Goal: Check status: Check status

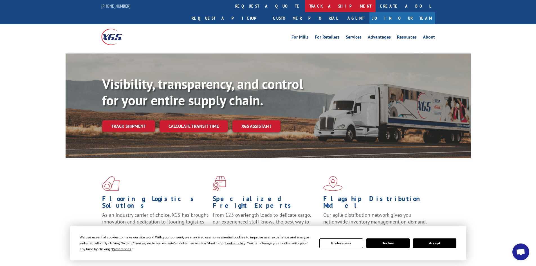
click at [305, 3] on link "track a shipment" at bounding box center [340, 6] width 71 height 12
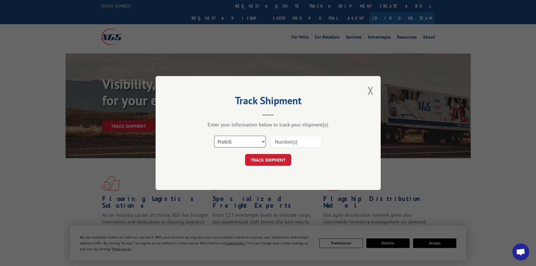
click at [253, 141] on select "Select category... Probill BOL PO" at bounding box center [240, 141] width 52 height 12
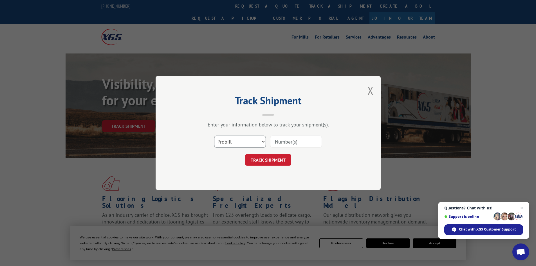
select select "bol"
click at [214, 135] on select "Select category... Probill BOL PO" at bounding box center [240, 141] width 52 height 12
click at [285, 141] on input at bounding box center [296, 141] width 52 height 12
type input "5179949"
click button "TRACK SHIPMENT" at bounding box center [268, 160] width 46 height 12
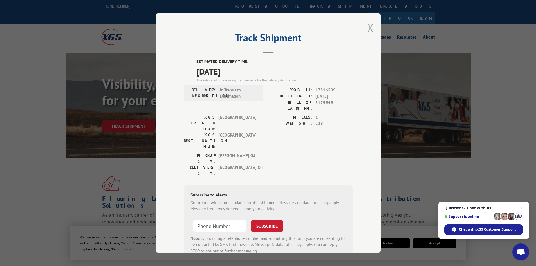
click at [367, 28] on button "Close modal" at bounding box center [370, 27] width 6 height 15
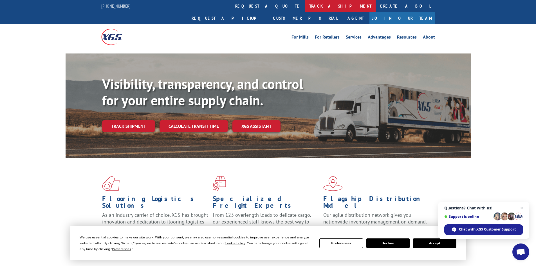
click at [305, 5] on link "track a shipment" at bounding box center [340, 6] width 71 height 12
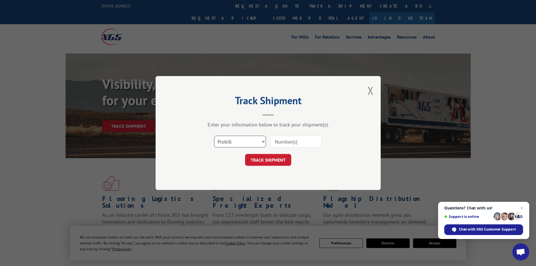
click at [230, 145] on select "Select category... Probill BOL PO" at bounding box center [240, 141] width 52 height 12
select select "bol"
click at [214, 135] on select "Select category... Probill BOL PO" at bounding box center [240, 141] width 52 height 12
click at [290, 141] on input at bounding box center [296, 141] width 52 height 12
type input "6011154"
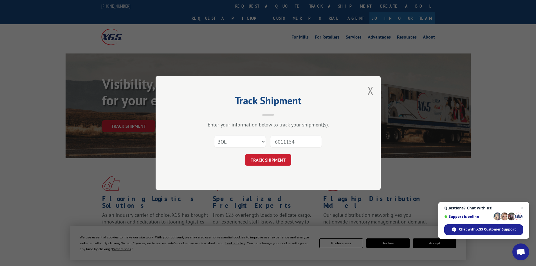
click at [245, 154] on button "TRACK SHIPMENT" at bounding box center [268, 160] width 46 height 12
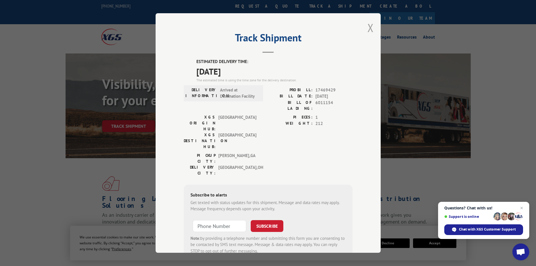
click at [367, 27] on button "Close modal" at bounding box center [370, 27] width 6 height 15
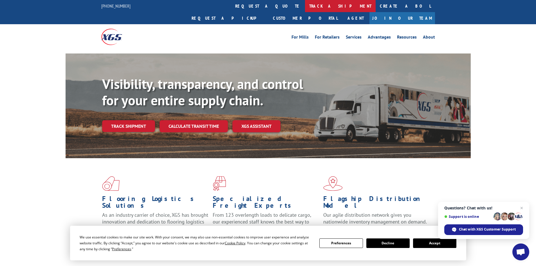
click at [305, 7] on link "track a shipment" at bounding box center [340, 6] width 71 height 12
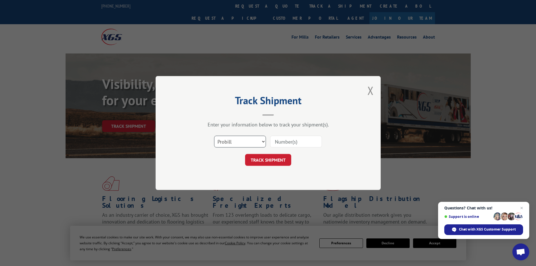
click at [247, 138] on select "Select category... Probill BOL PO" at bounding box center [240, 141] width 52 height 12
select select "bol"
click at [214, 135] on select "Select category... Probill BOL PO" at bounding box center [240, 141] width 52 height 12
click at [302, 143] on input at bounding box center [296, 141] width 52 height 12
type input "5199389"
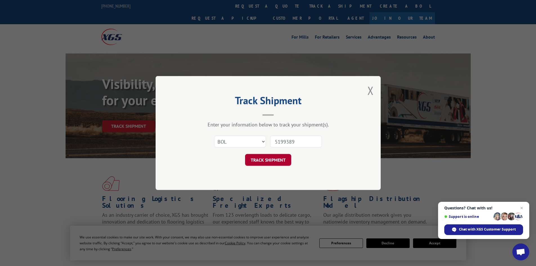
click at [285, 161] on button "TRACK SHIPMENT" at bounding box center [268, 160] width 46 height 12
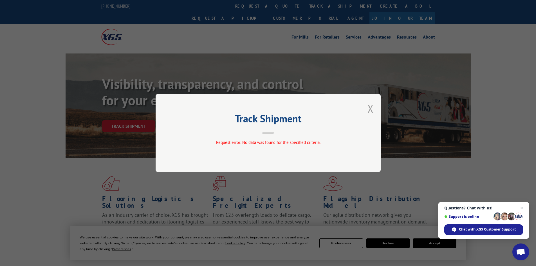
click at [371, 107] on button "Close modal" at bounding box center [370, 108] width 6 height 15
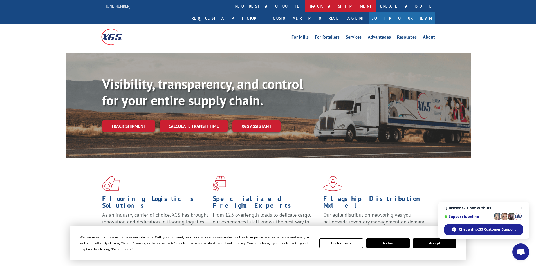
click at [305, 6] on link "track a shipment" at bounding box center [340, 6] width 71 height 12
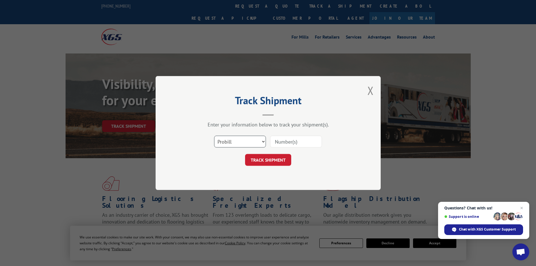
click at [244, 140] on select "Select category... Probill BOL PO" at bounding box center [240, 141] width 52 height 12
select select "bol"
click at [214, 135] on select "Select category... Probill BOL PO" at bounding box center [240, 141] width 52 height 12
click at [291, 143] on input at bounding box center [296, 141] width 52 height 12
type input "5195268"
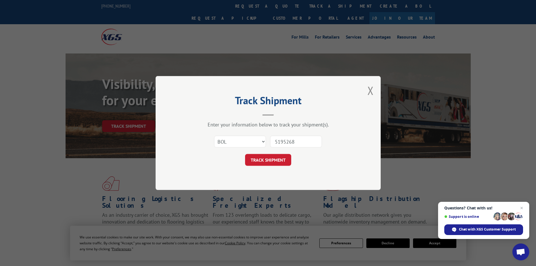
click button "TRACK SHIPMENT" at bounding box center [268, 160] width 46 height 12
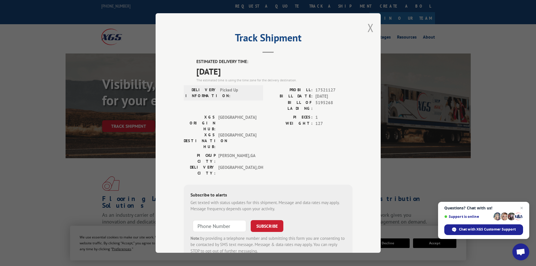
click at [367, 27] on button "Close modal" at bounding box center [370, 27] width 6 height 15
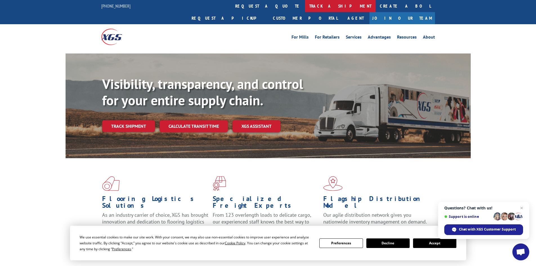
click at [305, 5] on link "track a shipment" at bounding box center [340, 6] width 71 height 12
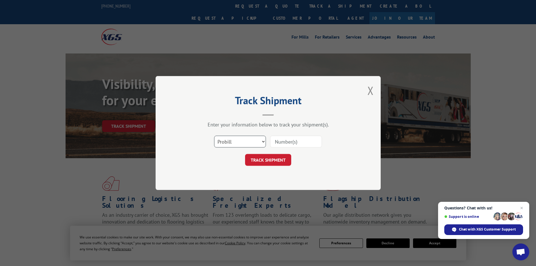
click at [240, 144] on select "Select category... Probill BOL PO" at bounding box center [240, 141] width 52 height 12
select select "bol"
click at [214, 135] on select "Select category... Probill BOL PO" at bounding box center [240, 141] width 52 height 12
click at [290, 140] on input at bounding box center [296, 141] width 52 height 12
type input "6017631"
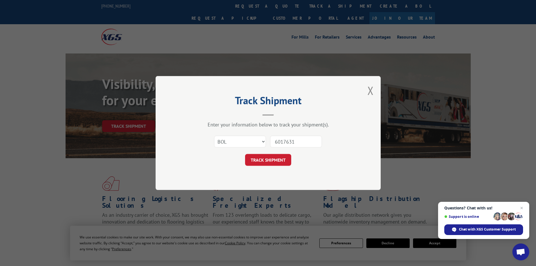
click button "TRACK SHIPMENT" at bounding box center [268, 160] width 46 height 12
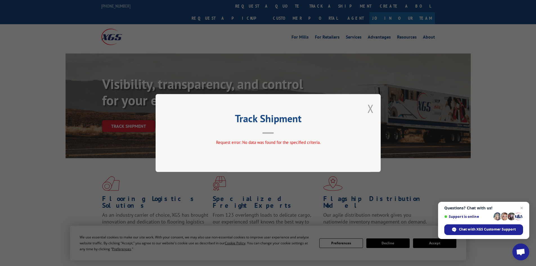
click at [372, 109] on button "Close modal" at bounding box center [370, 108] width 6 height 15
